Goal: Information Seeking & Learning: Check status

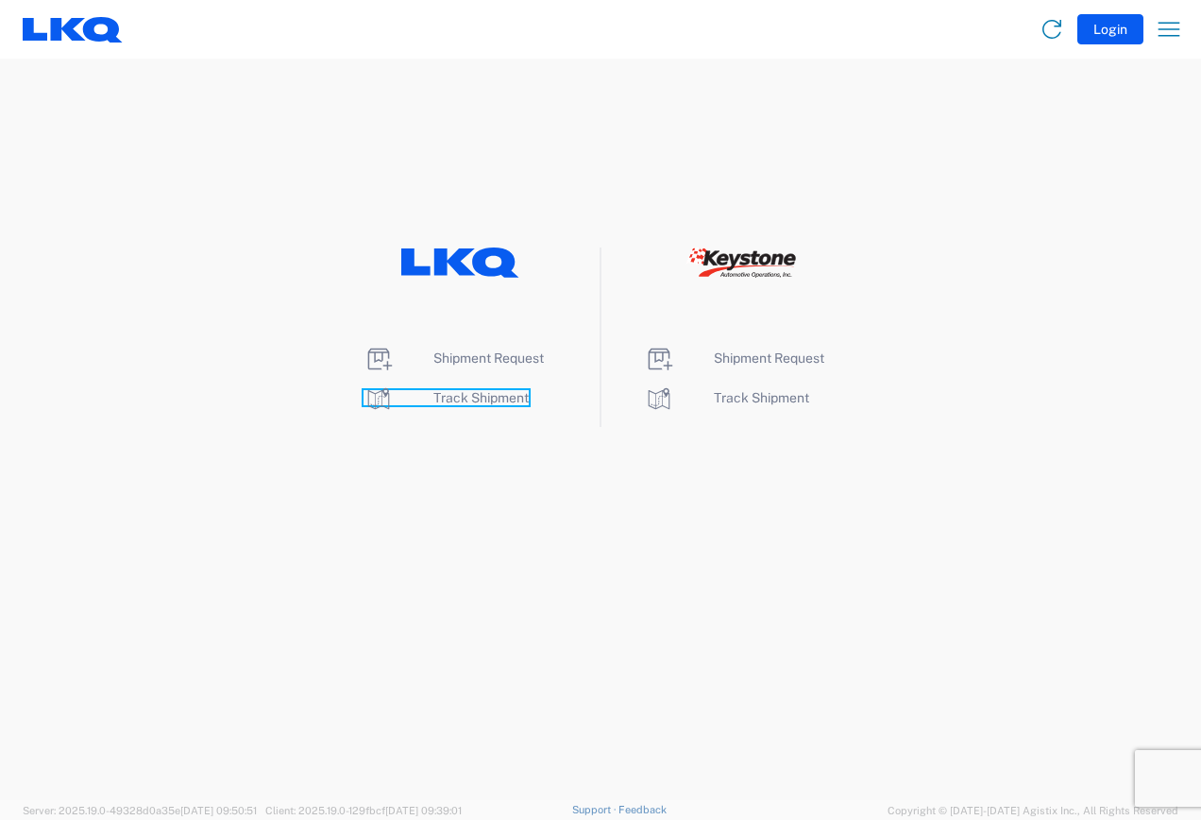
click at [465, 394] on span "Track Shipment" at bounding box center [480, 397] width 95 height 15
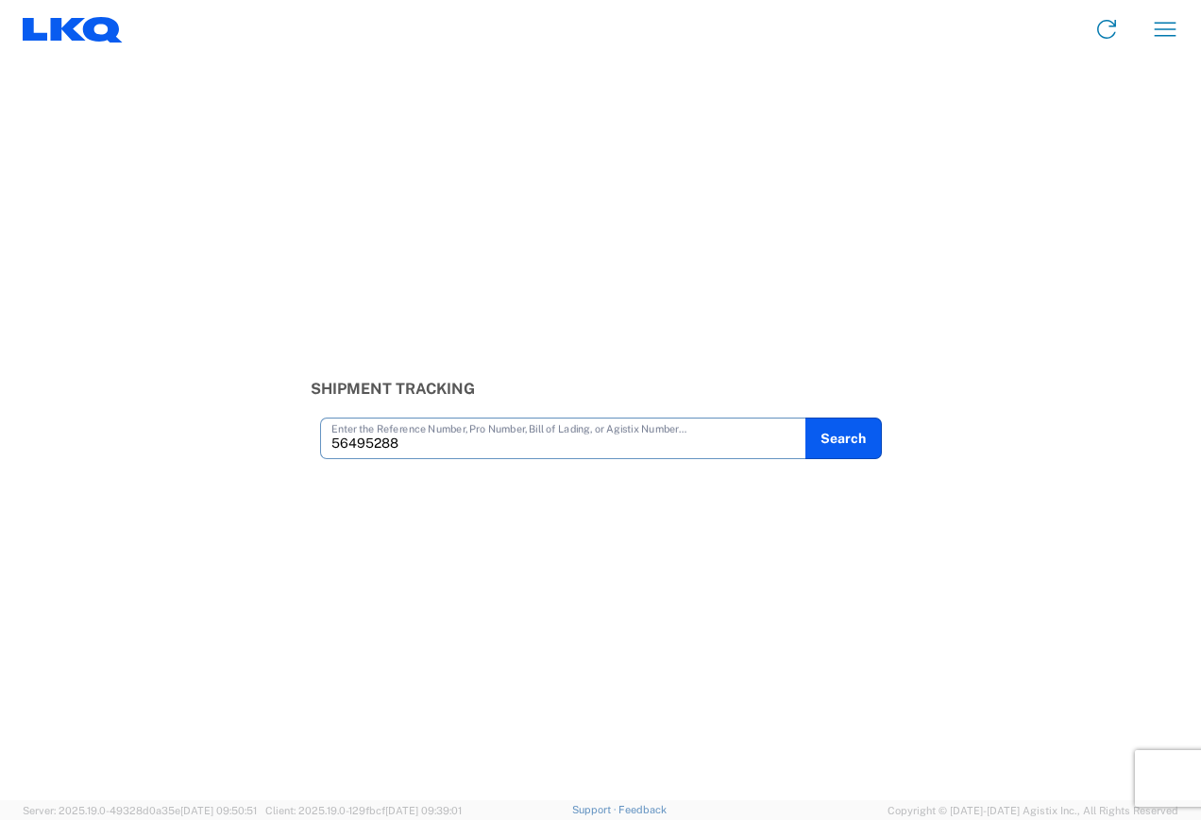
type input "56495288"
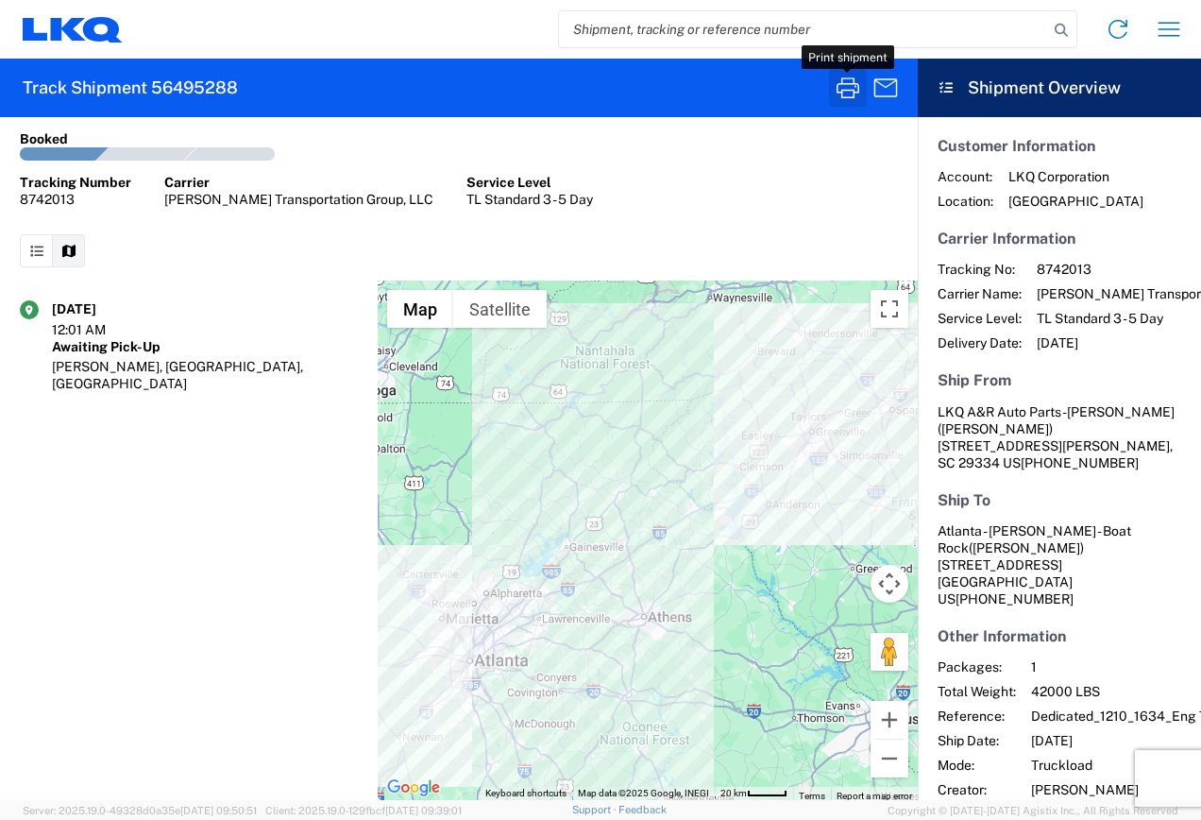
click at [849, 86] on icon "button" at bounding box center [848, 88] width 30 height 30
